Goal: Navigation & Orientation: Find specific page/section

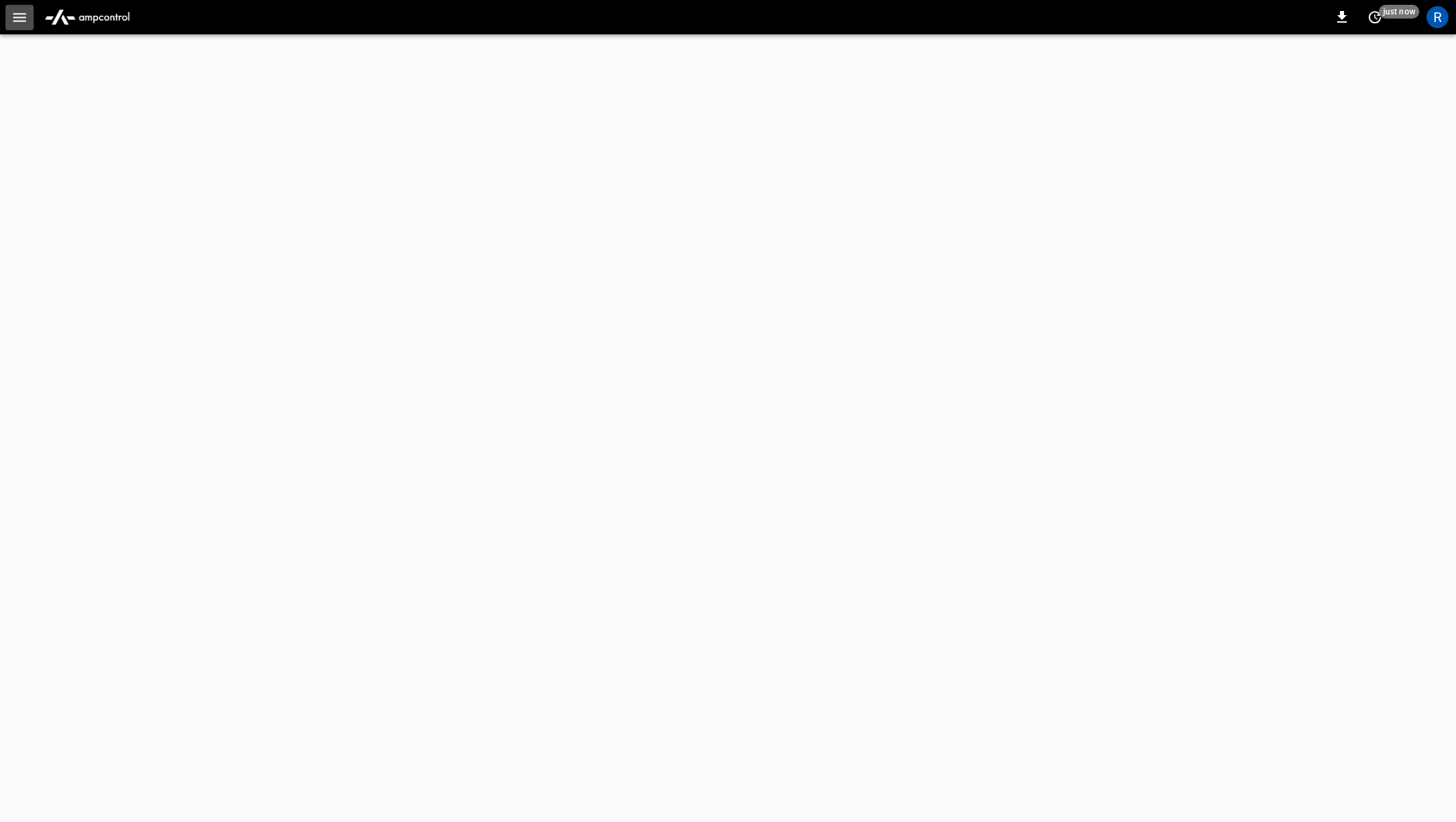
click at [25, 17] on icon "button" at bounding box center [19, 17] width 13 height 9
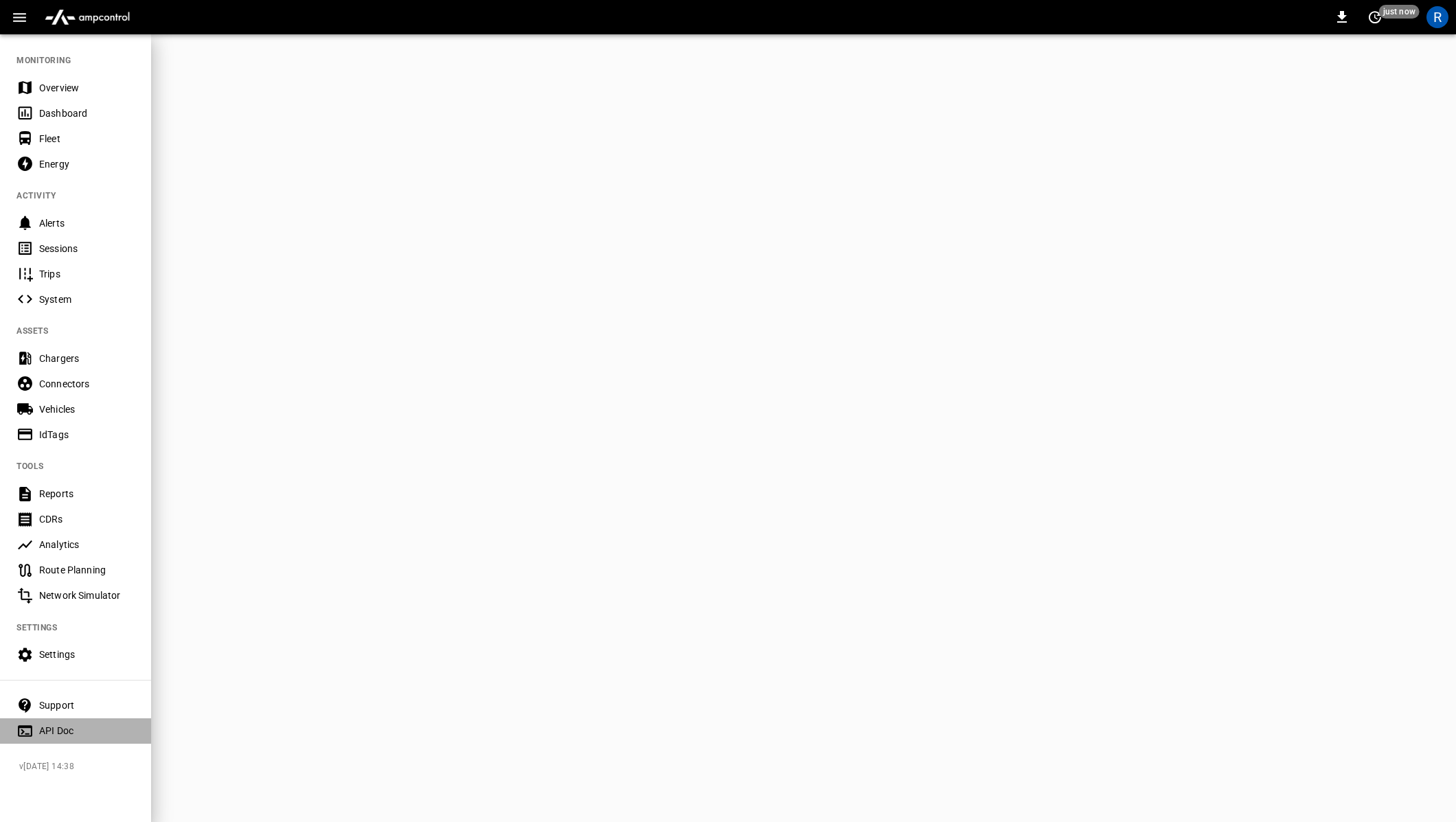
click at [80, 721] on Doc-listitem "API Doc" at bounding box center [75, 731] width 151 height 25
